Goal: Information Seeking & Learning: Learn about a topic

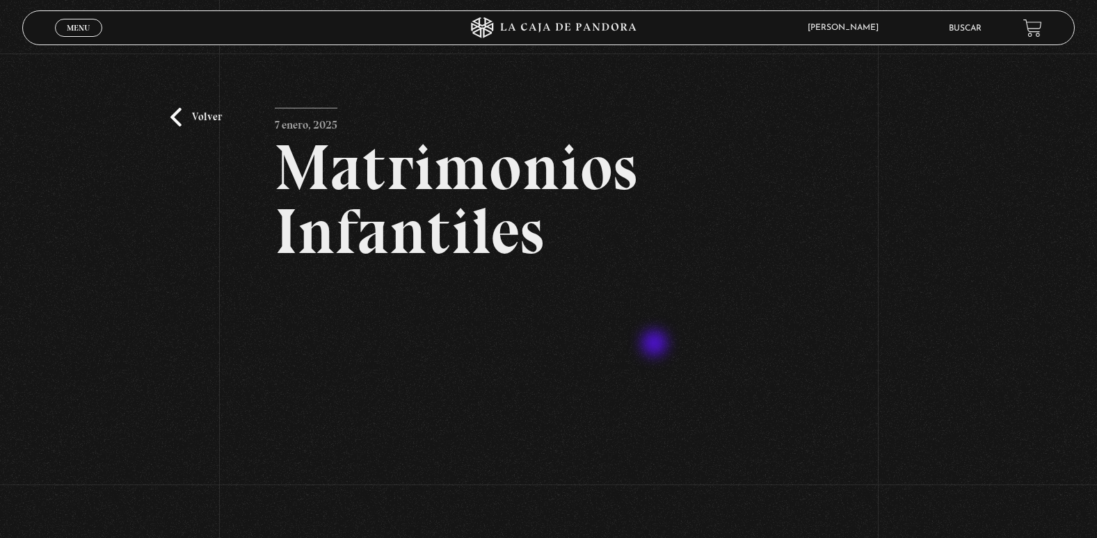
scroll to position [247, 0]
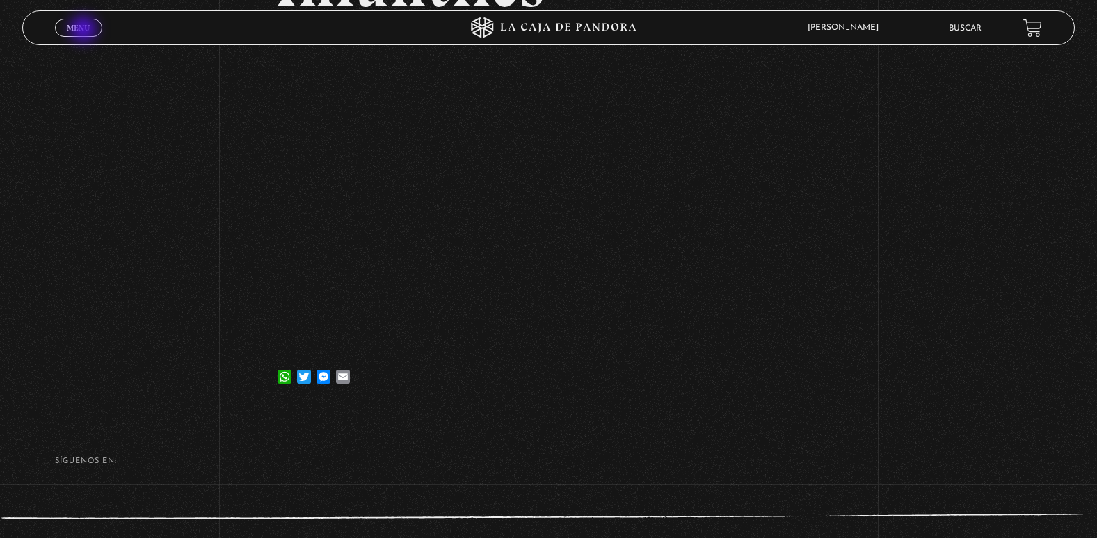
click at [85, 31] on span "Menu" at bounding box center [78, 28] width 23 height 8
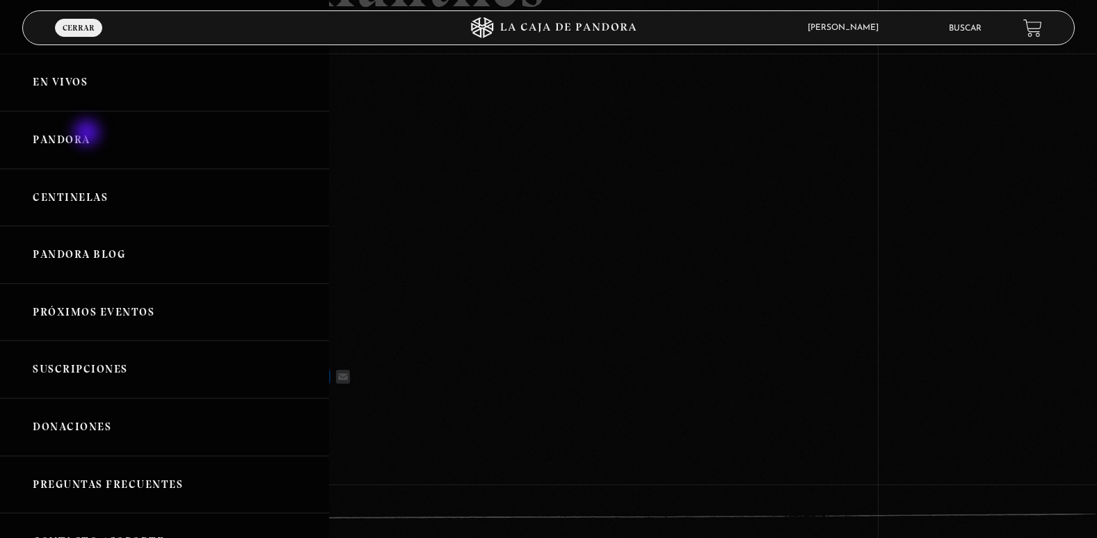
click at [88, 134] on link "Pandora" at bounding box center [164, 140] width 329 height 58
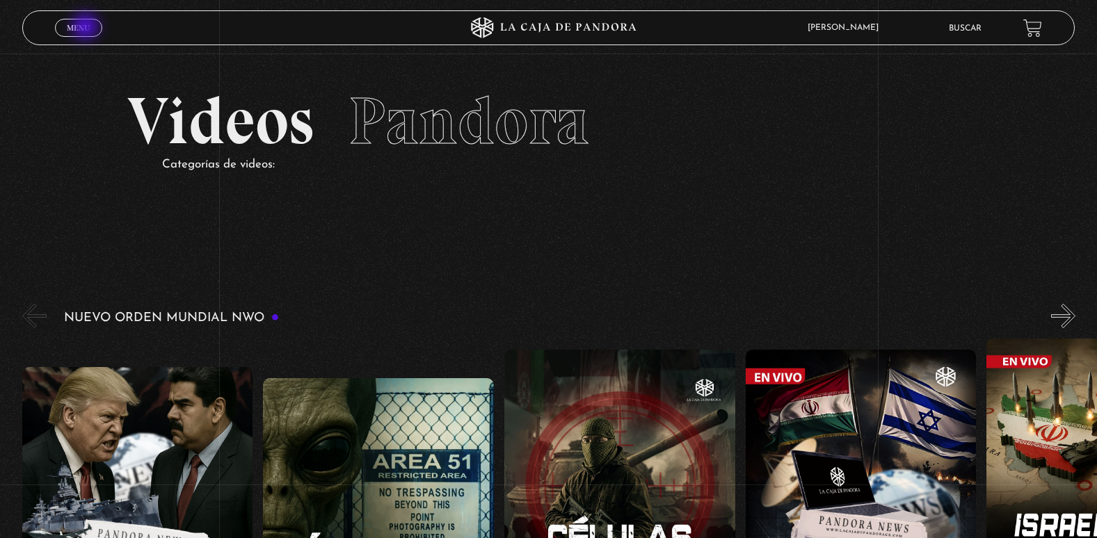
click at [87, 28] on span "Menu" at bounding box center [78, 28] width 23 height 8
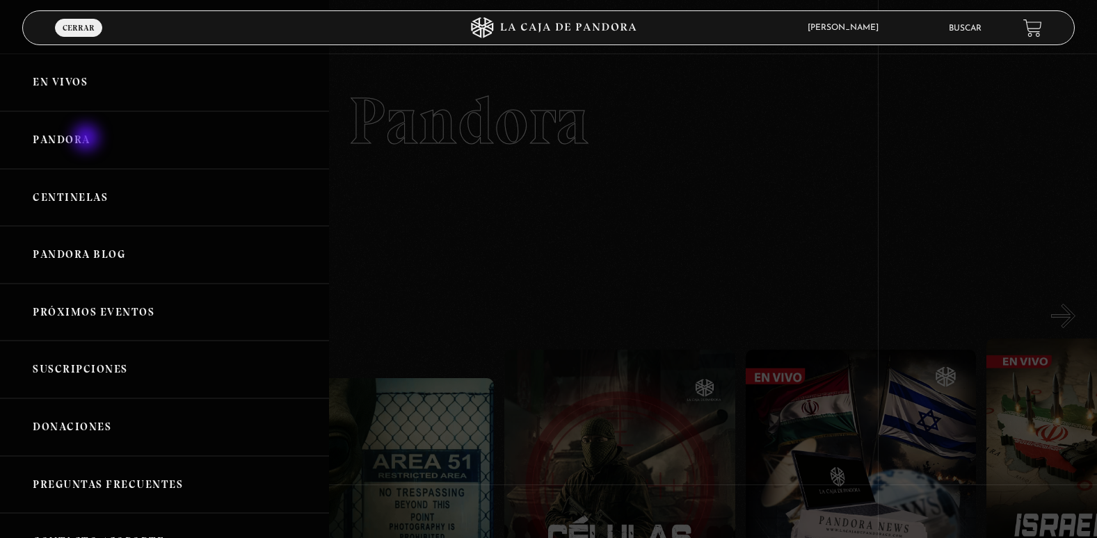
click at [88, 138] on link "Pandora" at bounding box center [164, 140] width 329 height 58
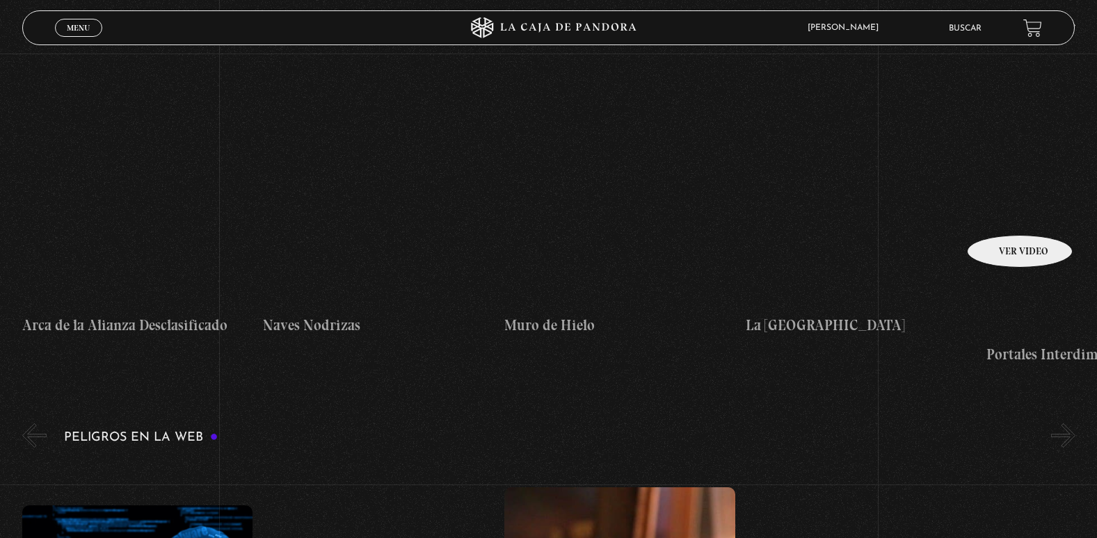
scroll to position [2364, 0]
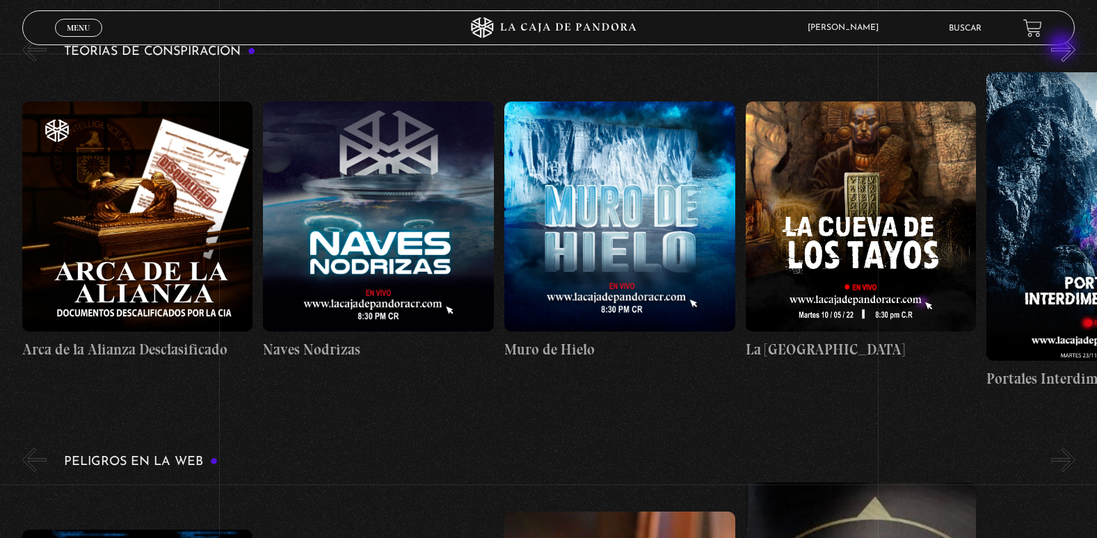
click at [1063, 47] on button "»" at bounding box center [1063, 50] width 24 height 24
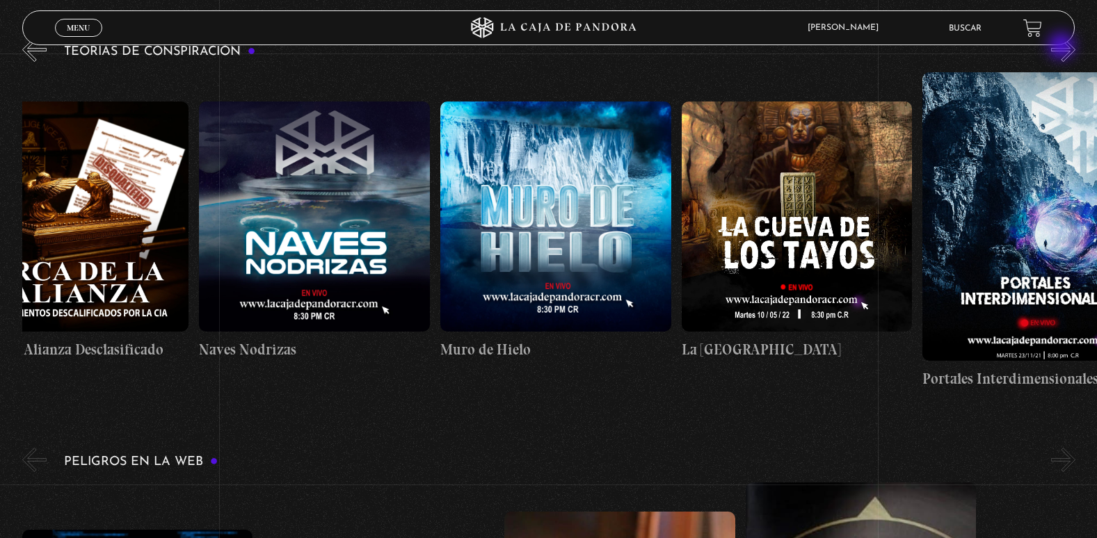
click at [1063, 47] on button "»" at bounding box center [1063, 50] width 24 height 24
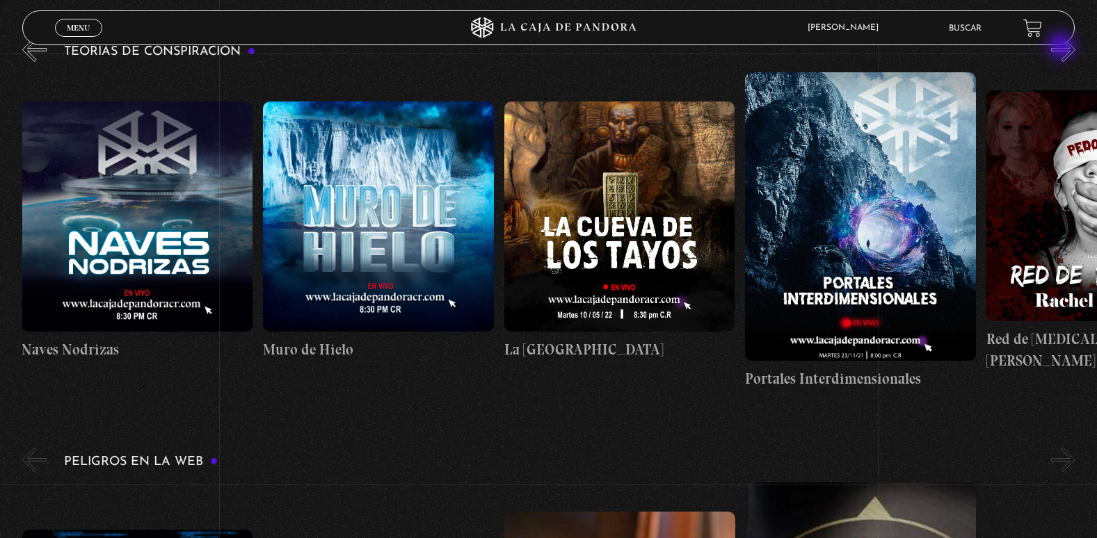
click at [1063, 47] on button "»" at bounding box center [1063, 50] width 24 height 24
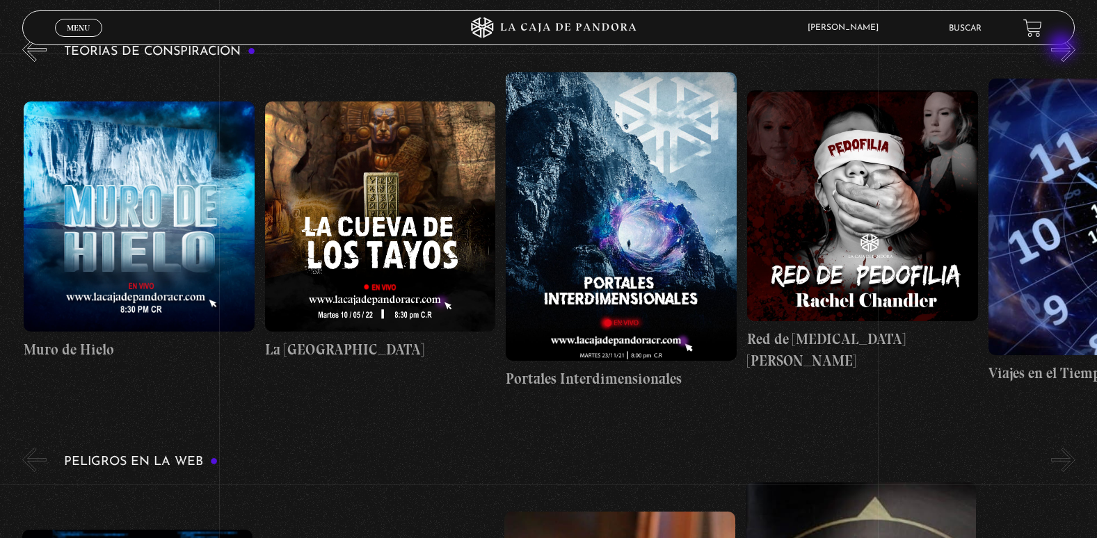
scroll to position [0, 482]
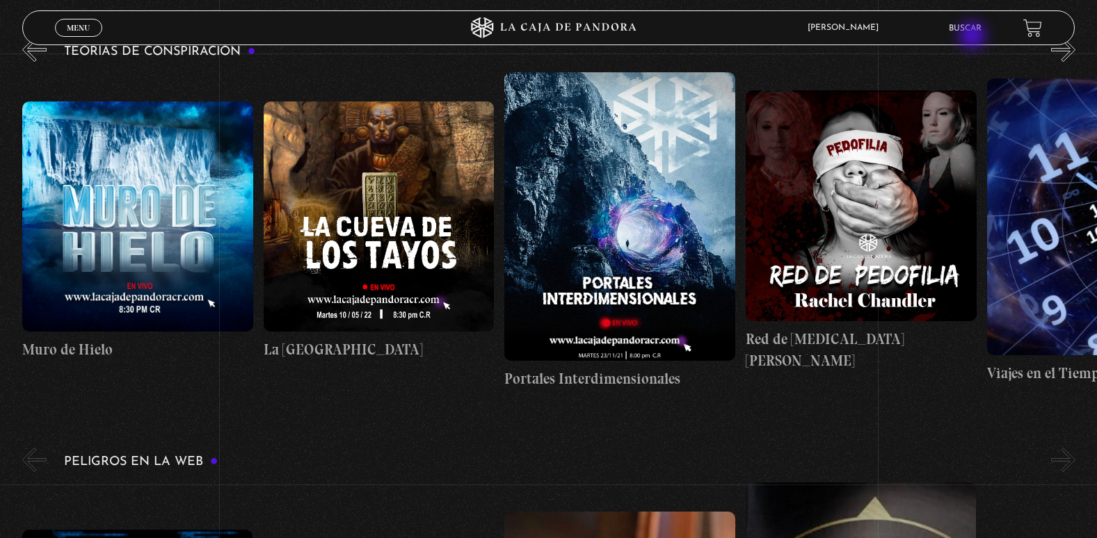
click at [974, 37] on li "Buscar" at bounding box center [965, 28] width 33 height 22
click at [981, 29] on link "Buscar" at bounding box center [965, 28] width 33 height 8
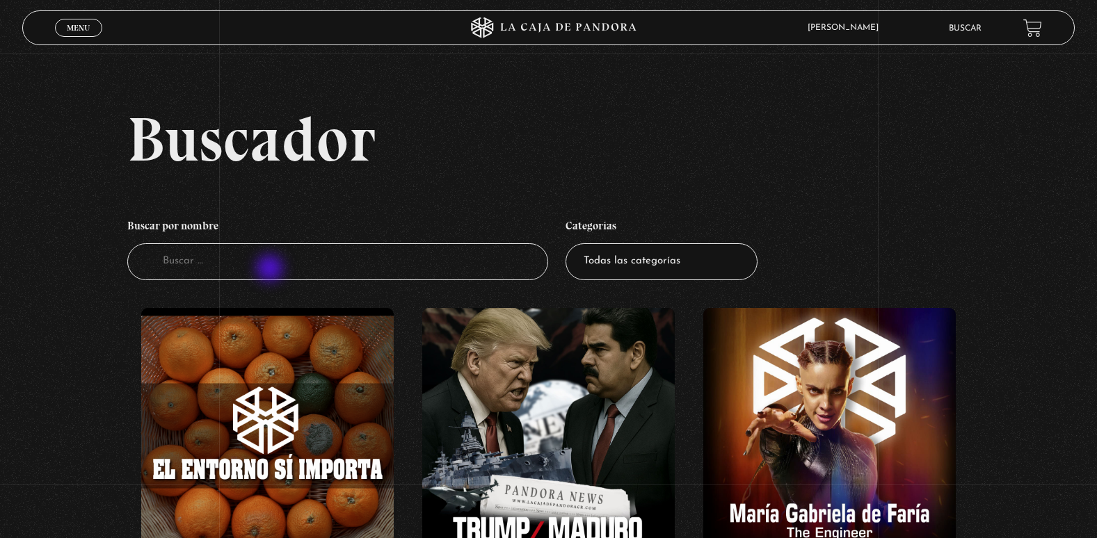
click at [270, 270] on input "Buscador" at bounding box center [337, 261] width 421 height 37
type input "el tune"
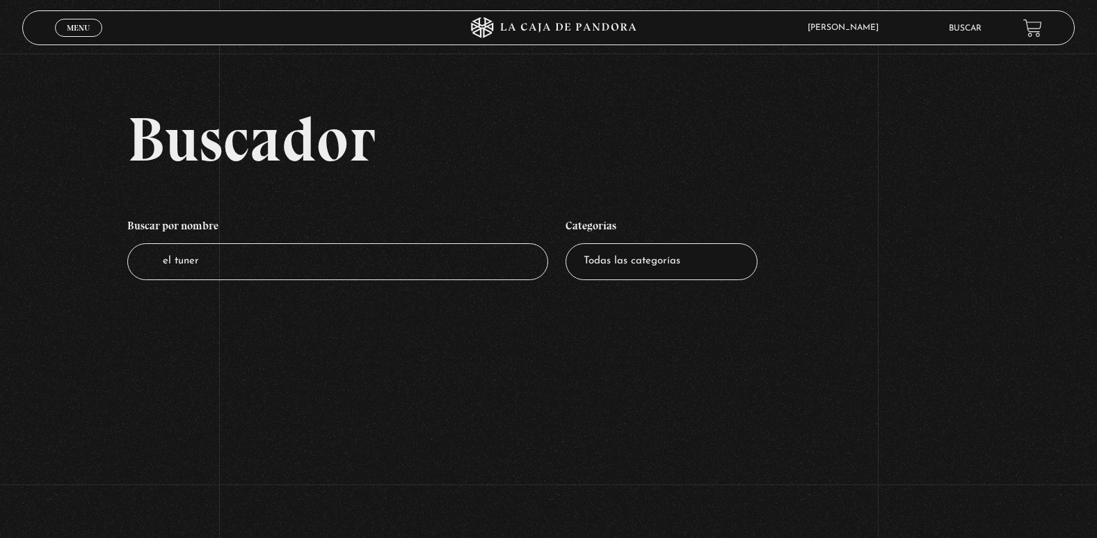
click at [270, 270] on input "el tuner" at bounding box center [337, 261] width 421 height 37
type input "el tunel"
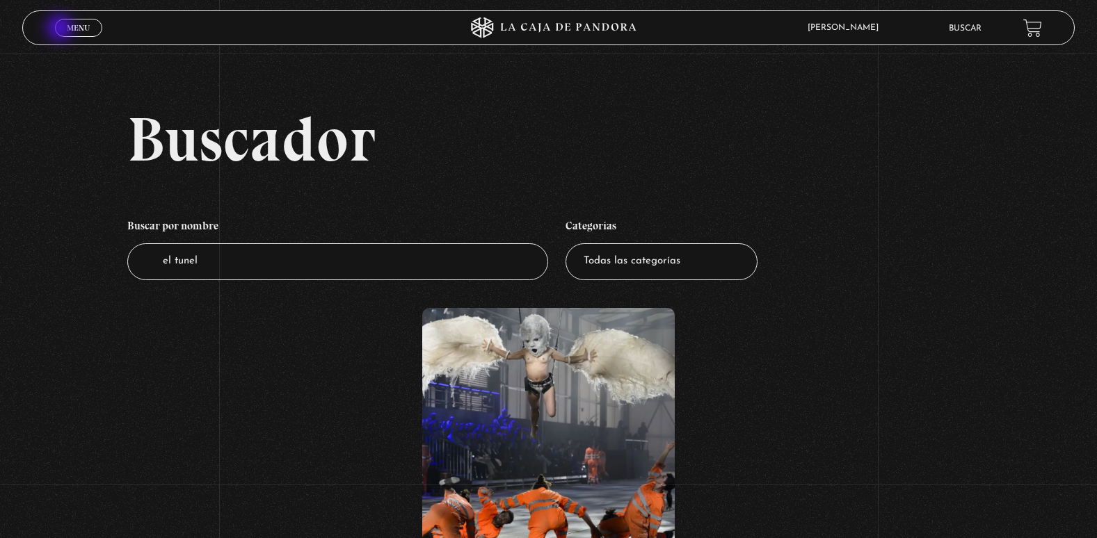
click at [61, 29] on link "Menu Cerrar" at bounding box center [78, 28] width 47 height 18
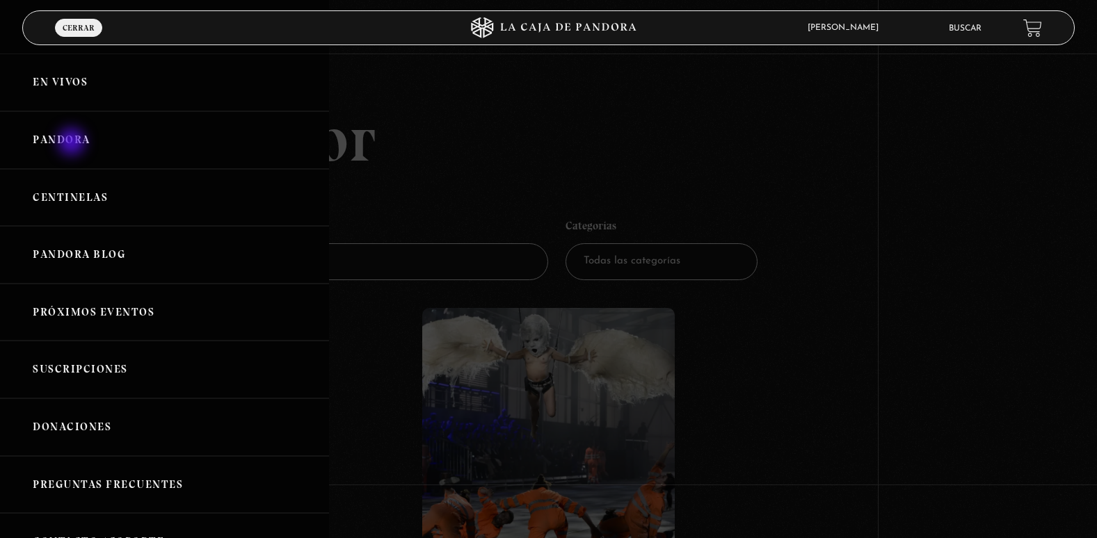
click at [73, 143] on link "Pandora" at bounding box center [164, 140] width 329 height 58
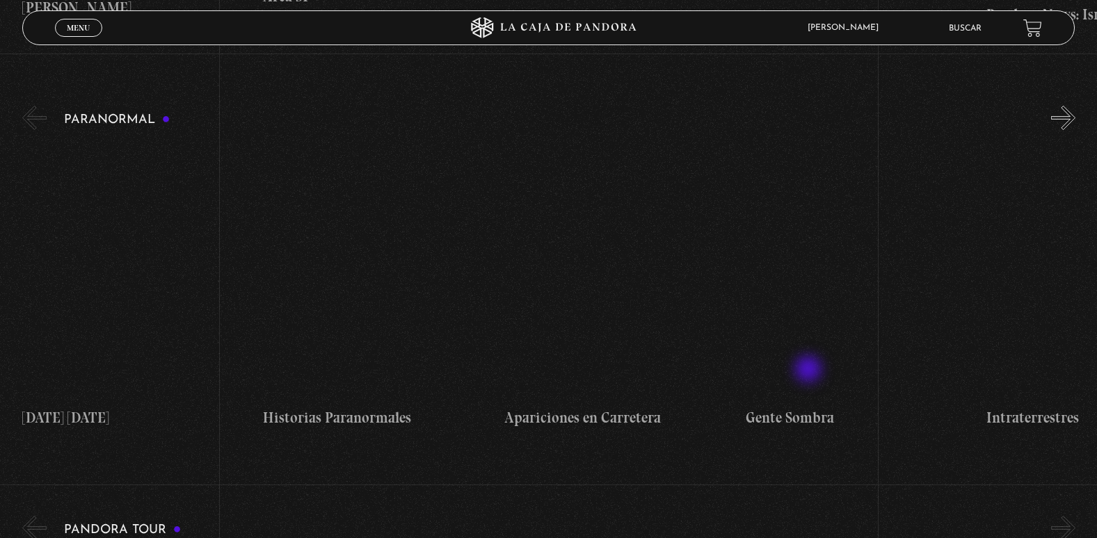
scroll to position [626, 0]
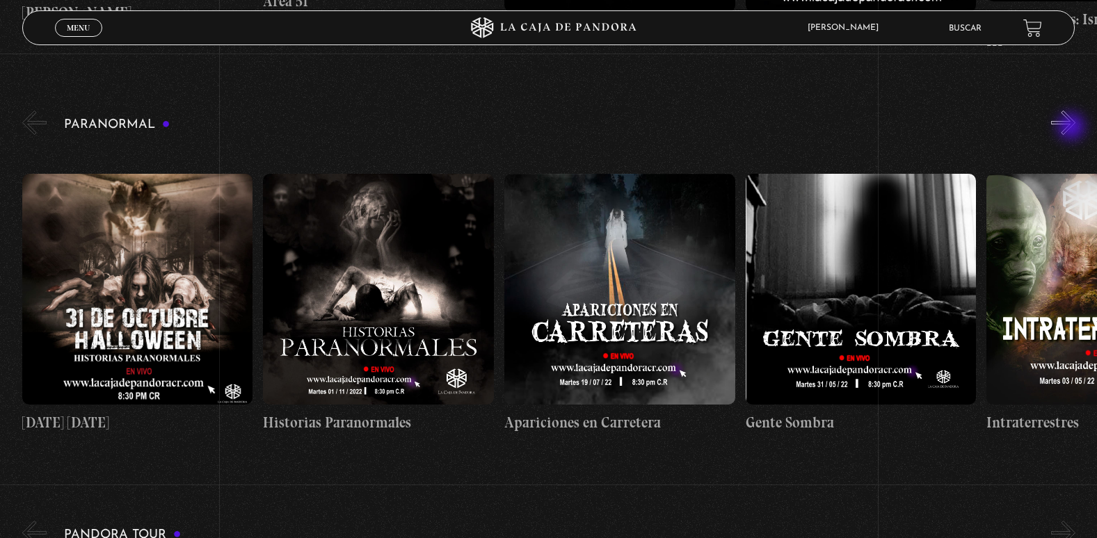
click at [1072, 128] on button "»" at bounding box center [1063, 123] width 24 height 24
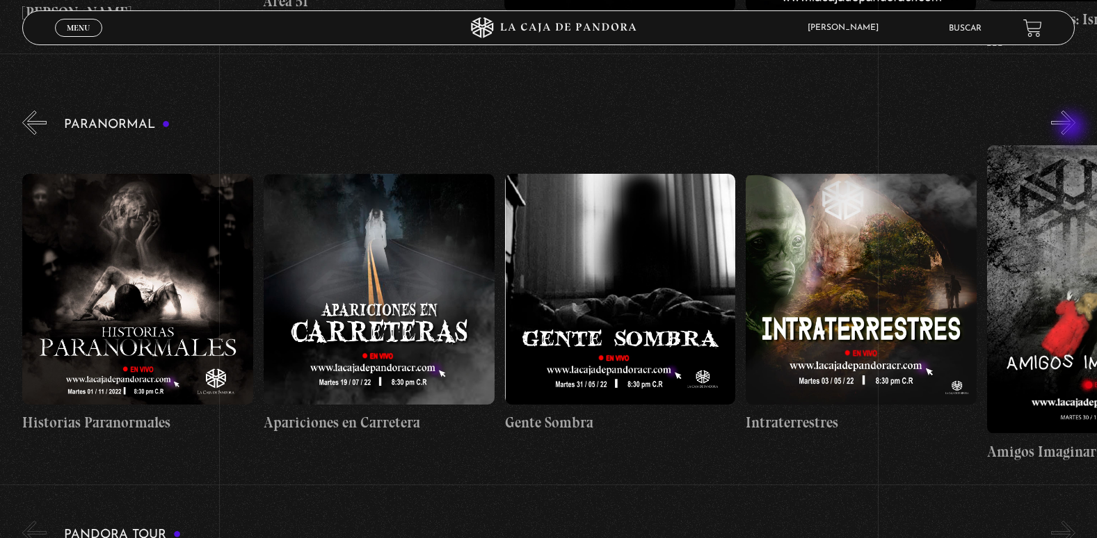
click at [1072, 128] on button "»" at bounding box center [1063, 123] width 24 height 24
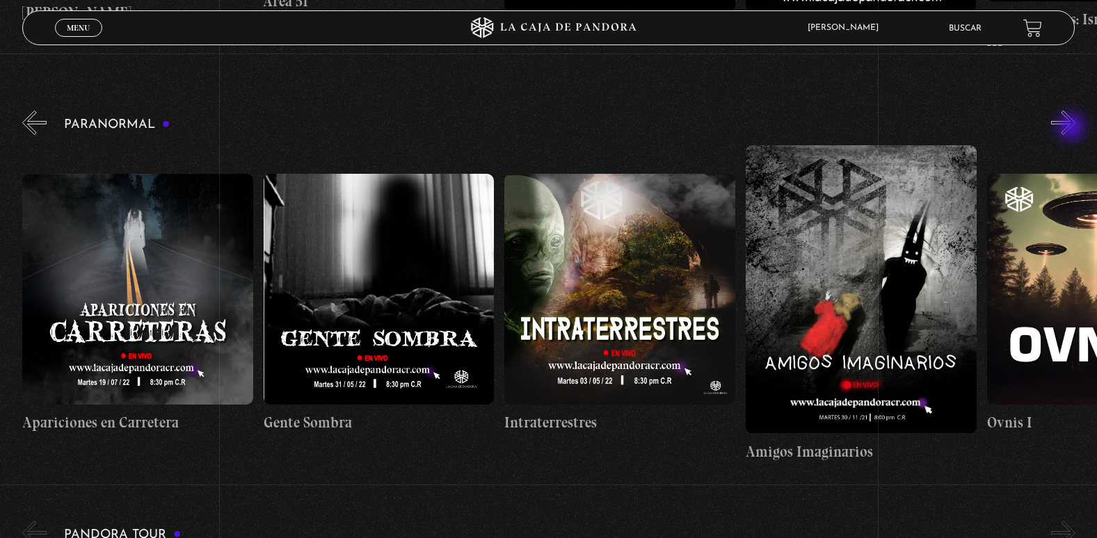
click at [1072, 128] on button "»" at bounding box center [1063, 123] width 24 height 24
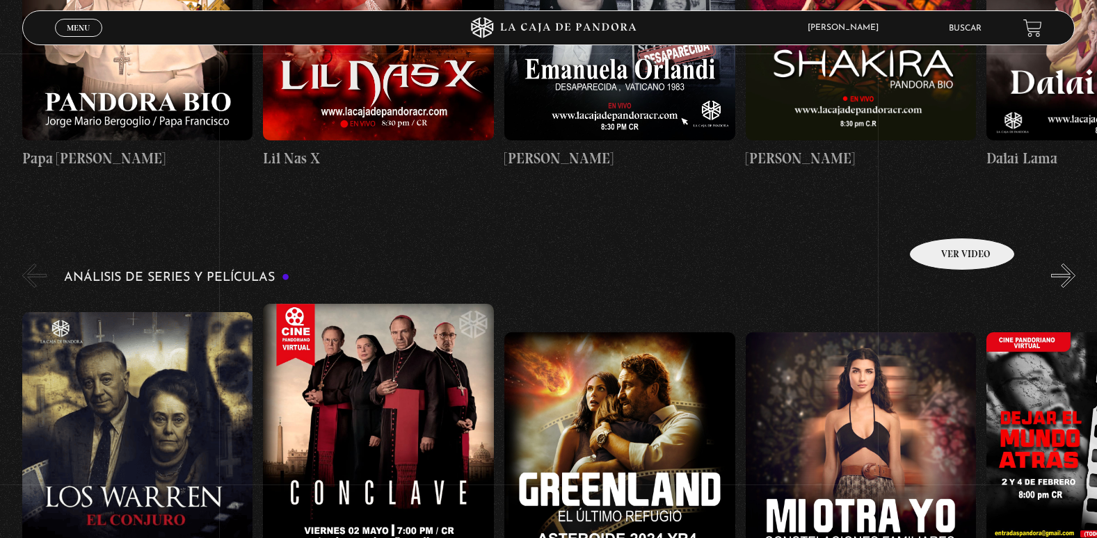
scroll to position [1739, 0]
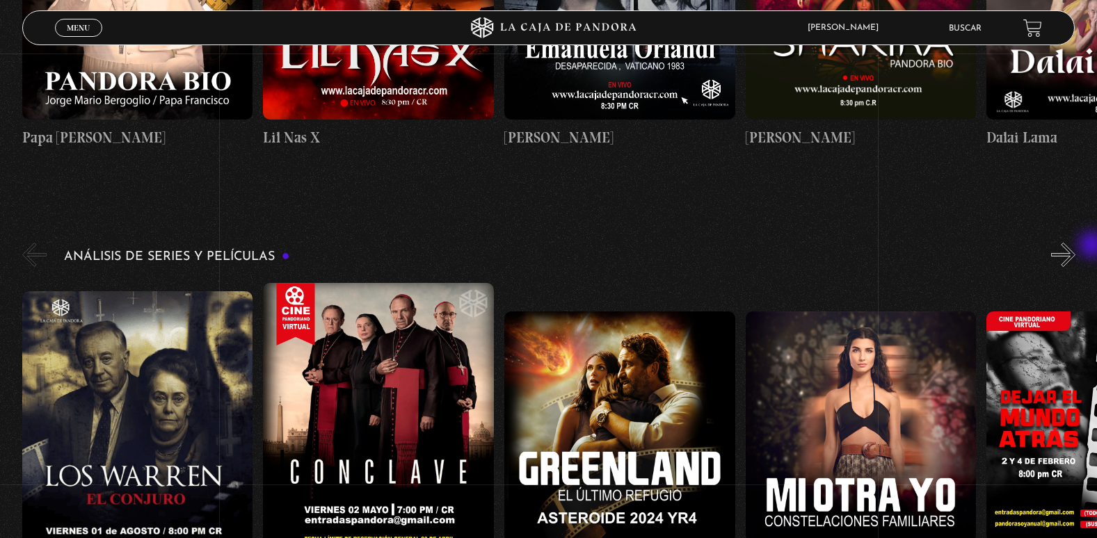
click at [1093, 246] on div "Análisis de series y películas" at bounding box center [559, 422] width 1074 height 365
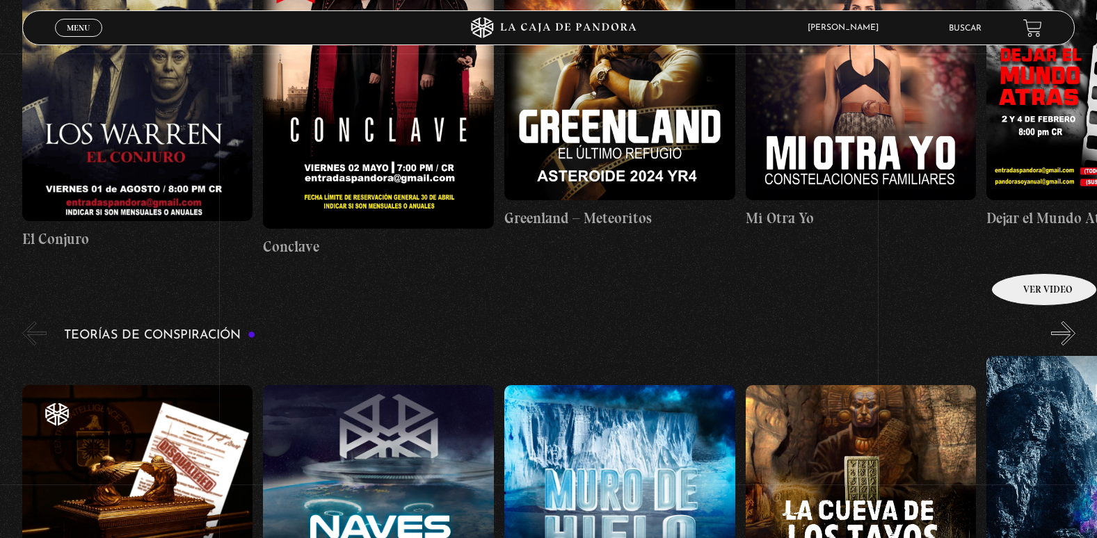
scroll to position [2156, 0]
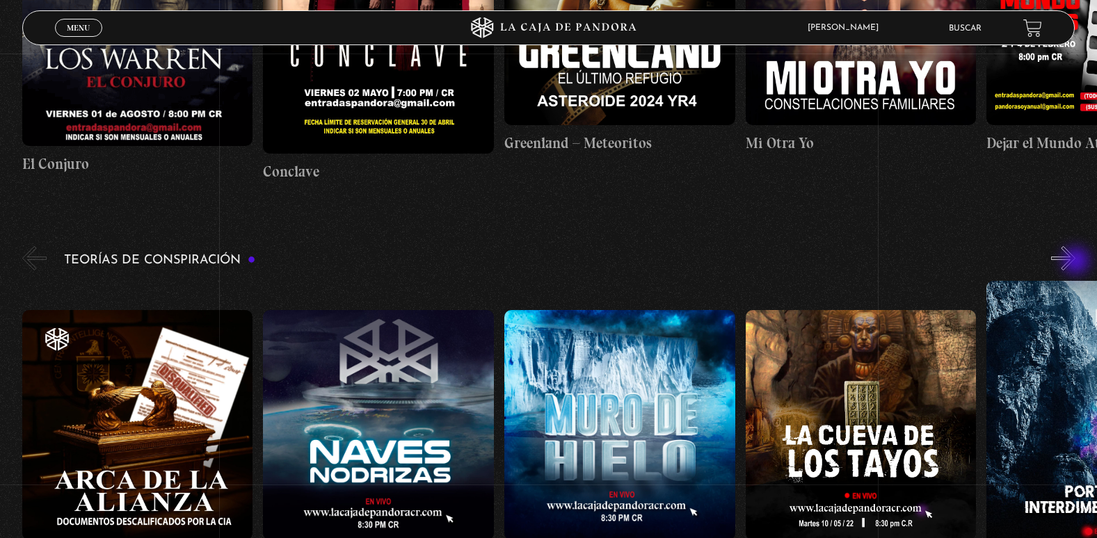
click at [1075, 262] on button "»" at bounding box center [1063, 258] width 24 height 24
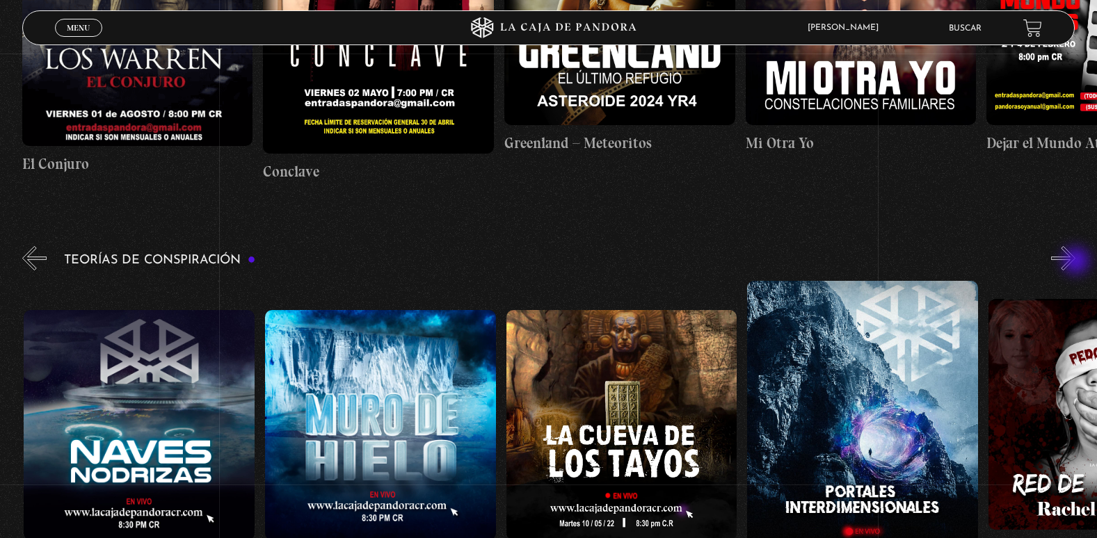
click at [1075, 262] on button "»" at bounding box center [1063, 258] width 24 height 24
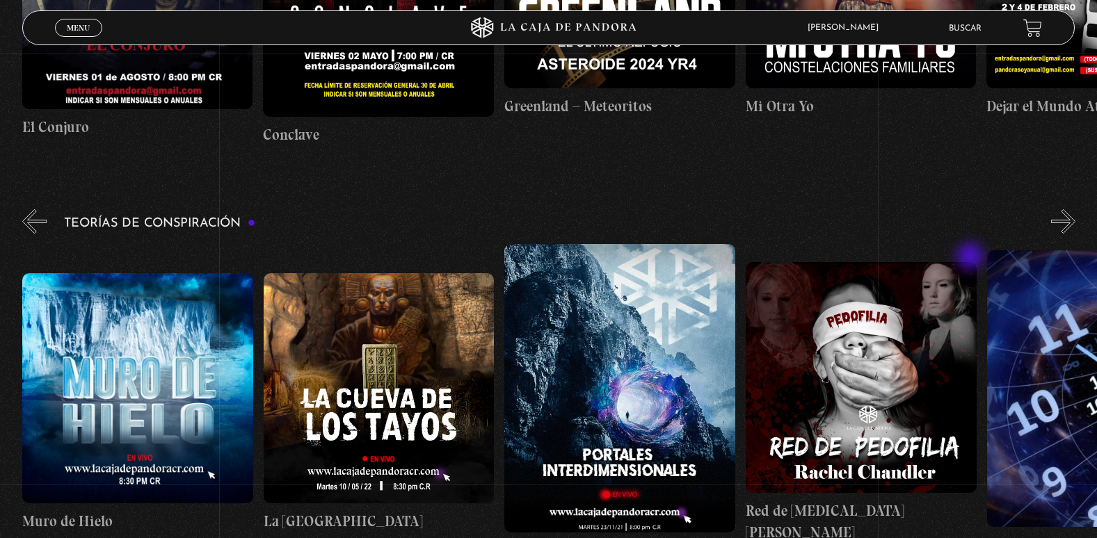
scroll to position [2364, 0]
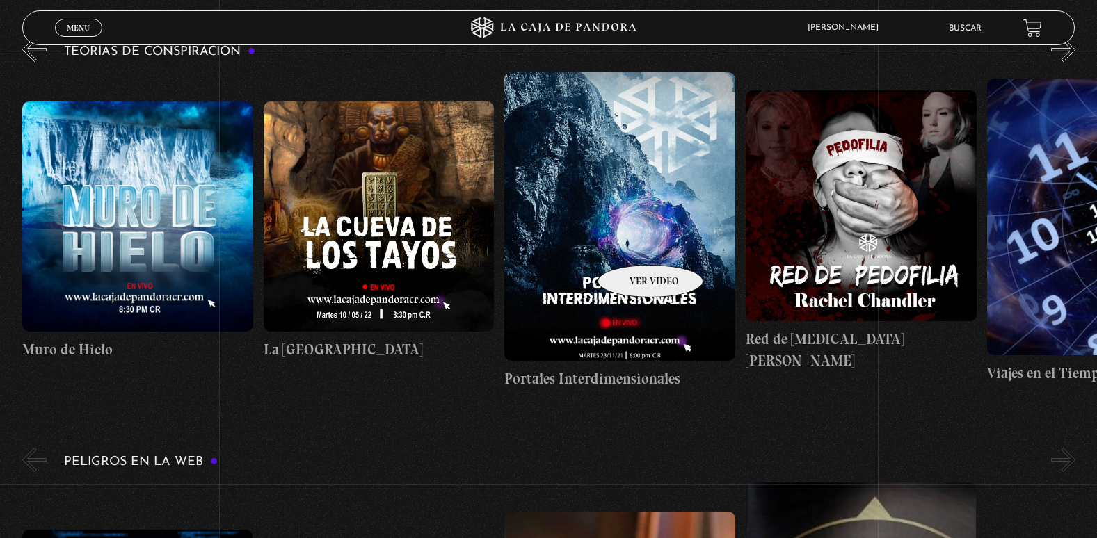
click at [632, 244] on figure at bounding box center [619, 216] width 231 height 289
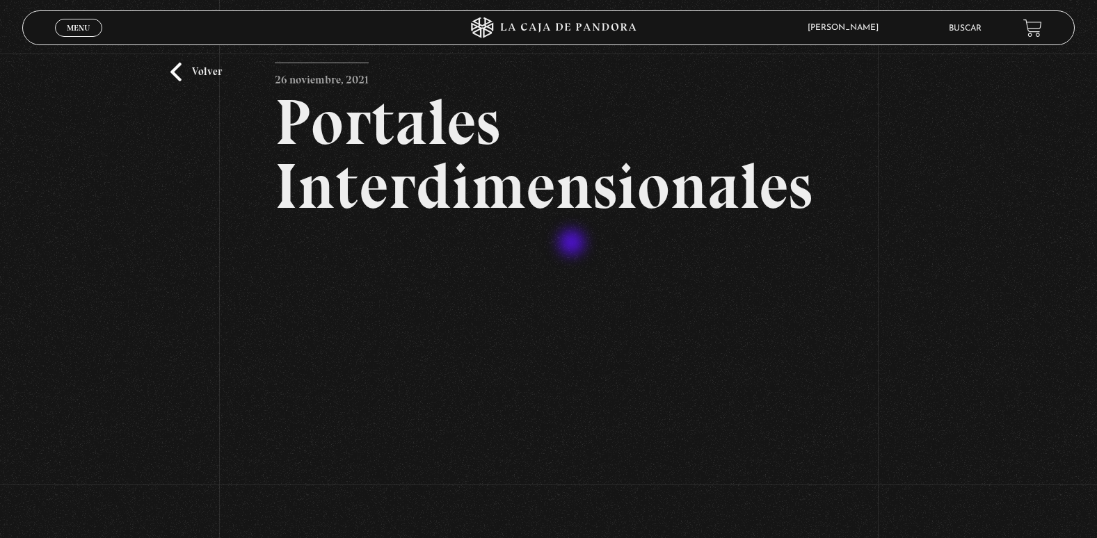
scroll to position [139, 0]
